Goal: Information Seeking & Learning: Find specific page/section

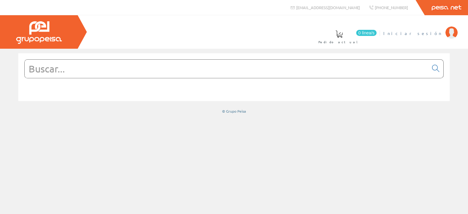
click at [436, 35] on span "Iniciar sesión" at bounding box center [412, 33] width 59 height 6
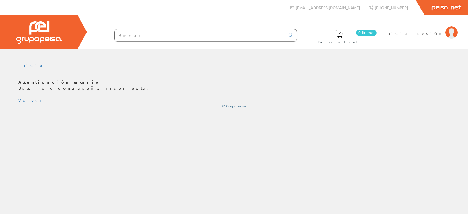
click at [76, 89] on p "Autenticación usuario Usuario o contraseña incorrecta." at bounding box center [233, 85] width 431 height 12
click at [426, 35] on span "Iniciar sesión" at bounding box center [412, 33] width 59 height 6
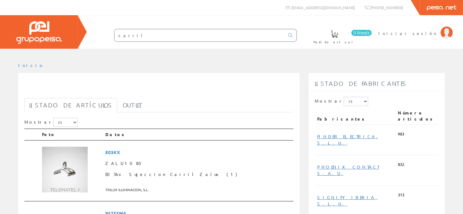
click at [153, 39] on input "carril" at bounding box center [200, 35] width 170 height 12
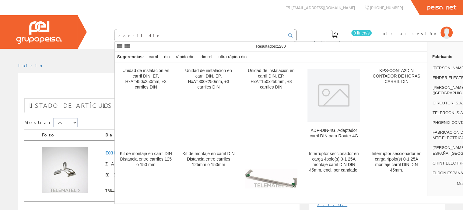
type input "carril din"
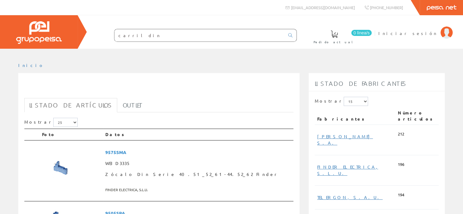
drag, startPoint x: 180, startPoint y: 35, endPoint x: 106, endPoint y: 39, distance: 74.1
click at [106, 39] on form "carril din" at bounding box center [193, 35] width 207 height 13
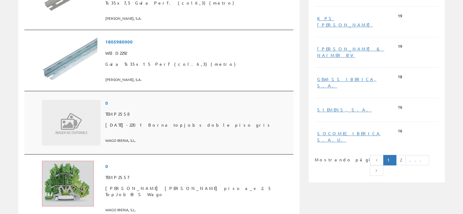
scroll to position [426, 0]
